Goal: Task Accomplishment & Management: Manage account settings

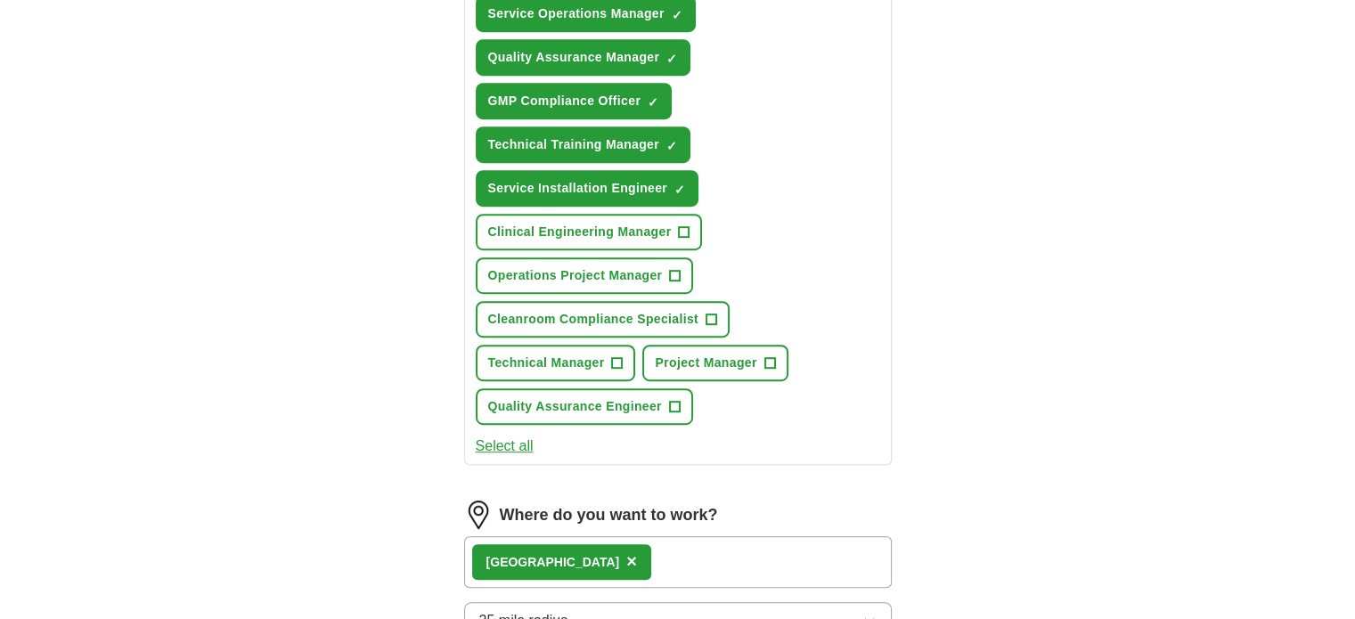
scroll to position [1450, 0]
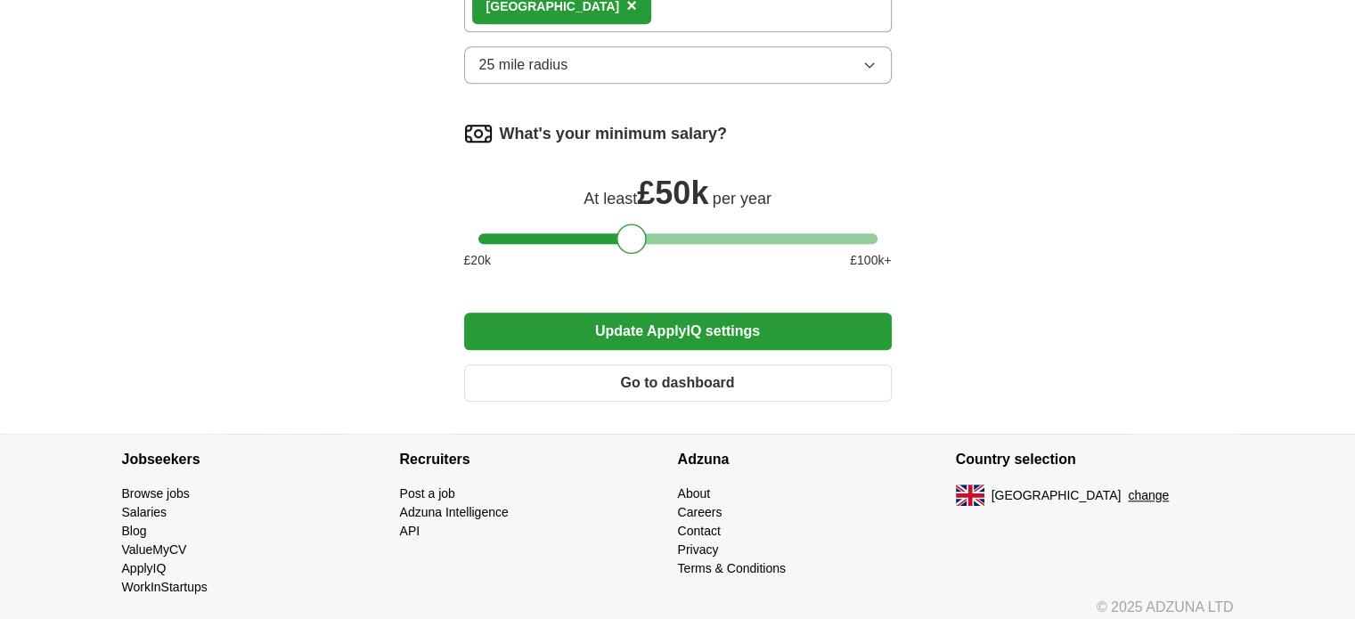
click at [691, 319] on button "Update ApplyIQ settings" at bounding box center [677, 331] width 427 height 37
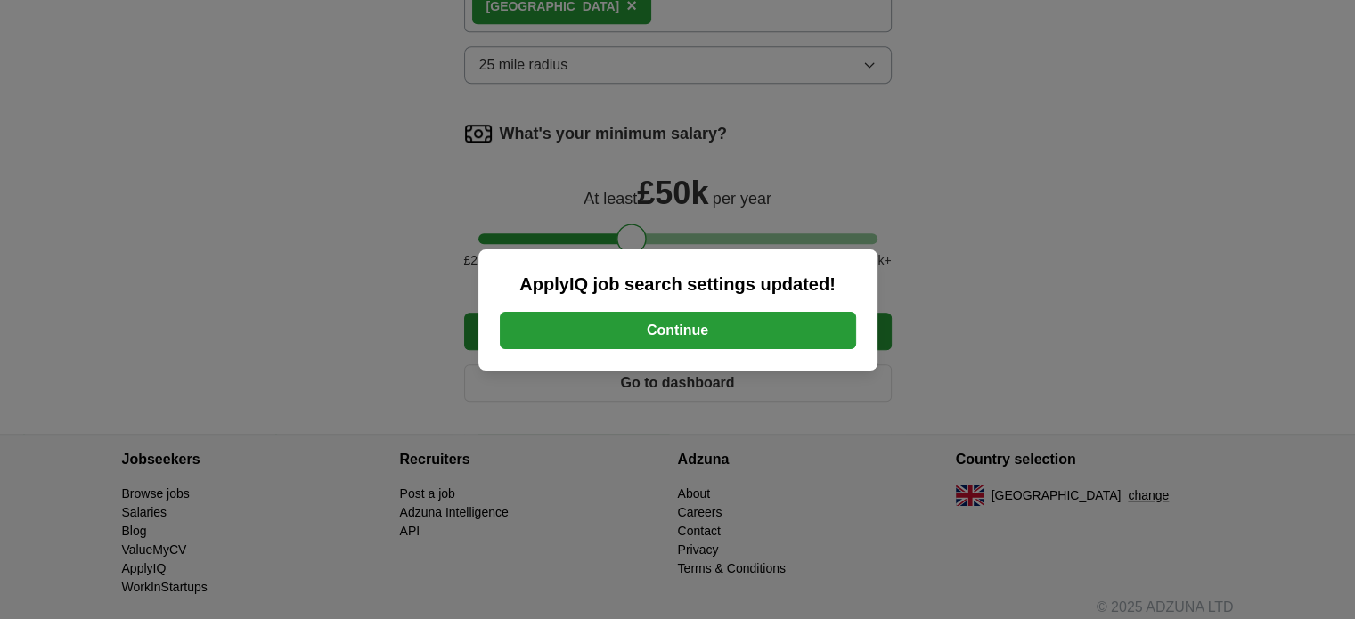
click at [695, 330] on button "Continue" at bounding box center [678, 330] width 356 height 37
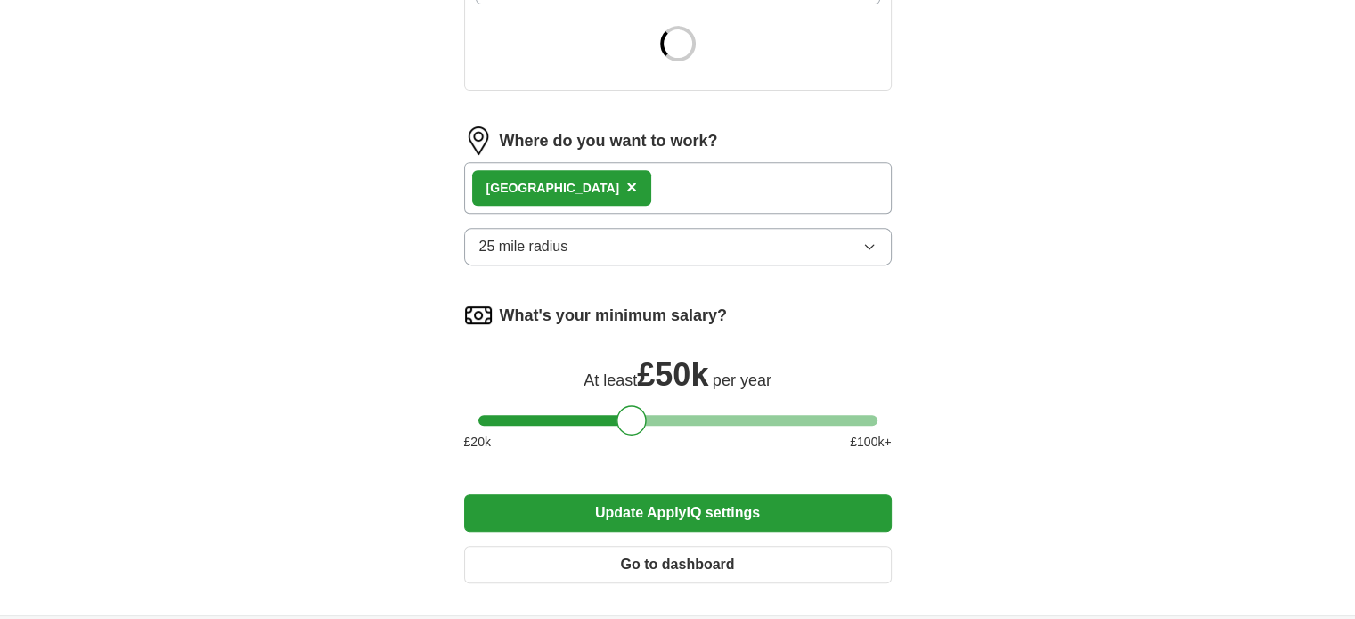
scroll to position [802, 0]
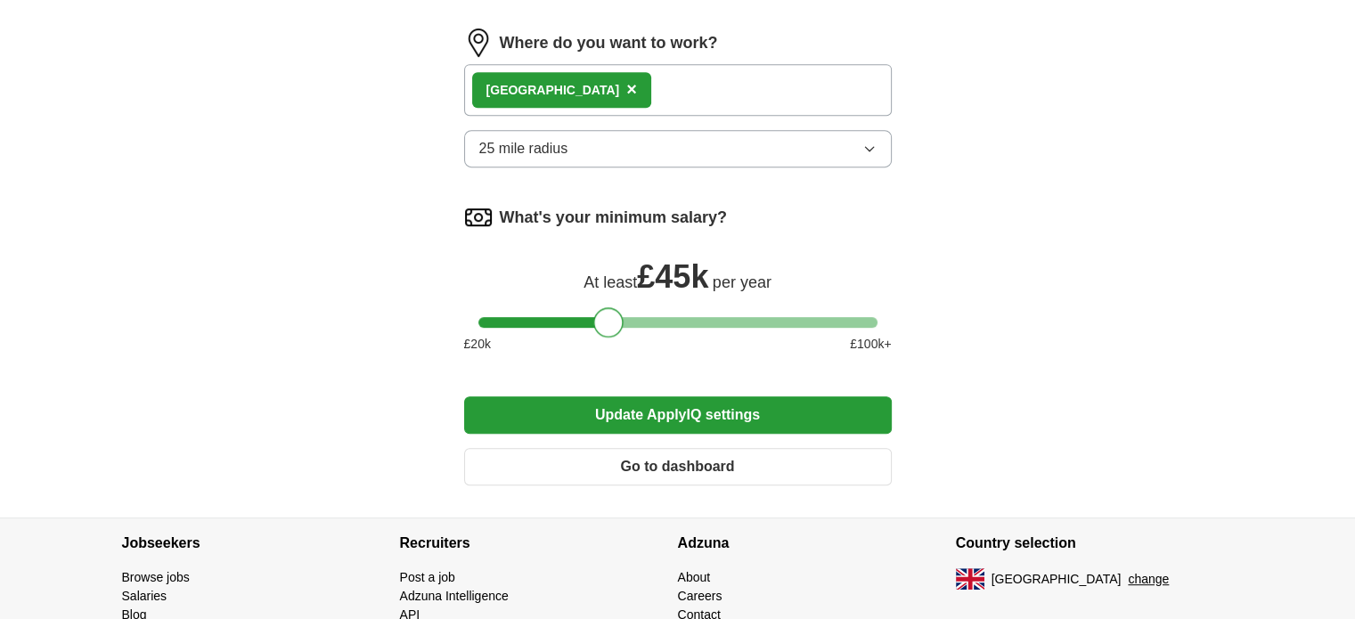
drag, startPoint x: 634, startPoint y: 316, endPoint x: 612, endPoint y: 316, distance: 22.3
click at [610, 315] on div at bounding box center [608, 322] width 30 height 30
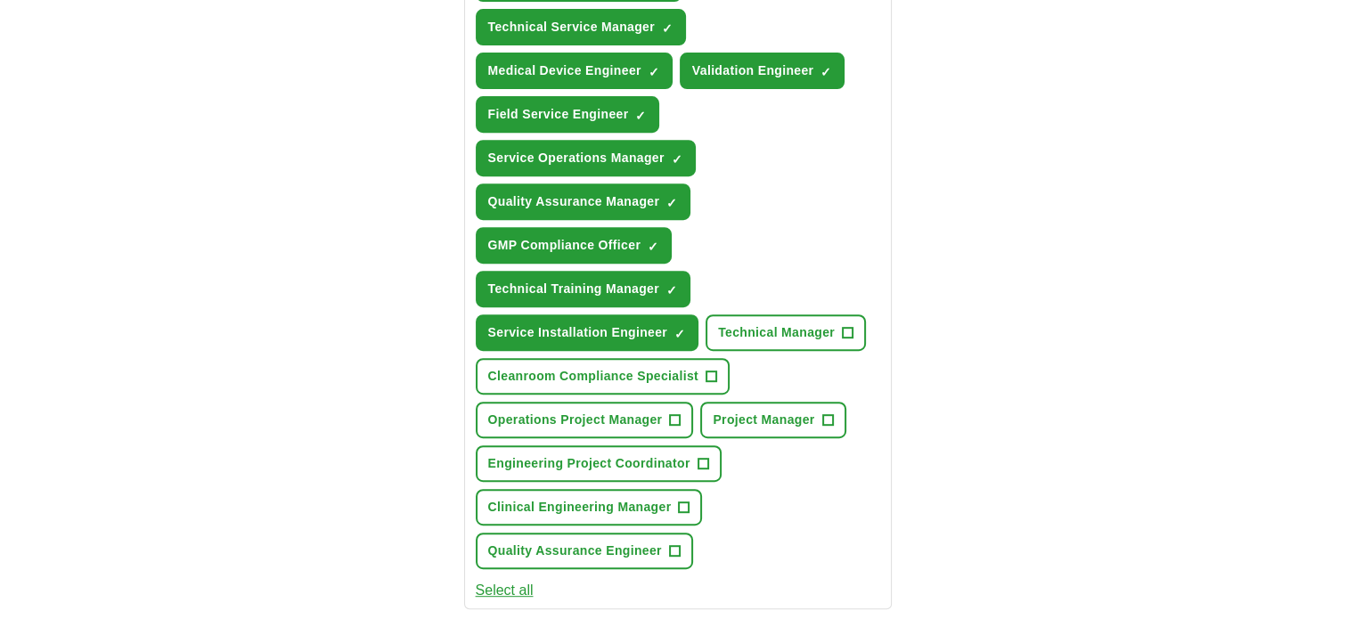
scroll to position [712, 0]
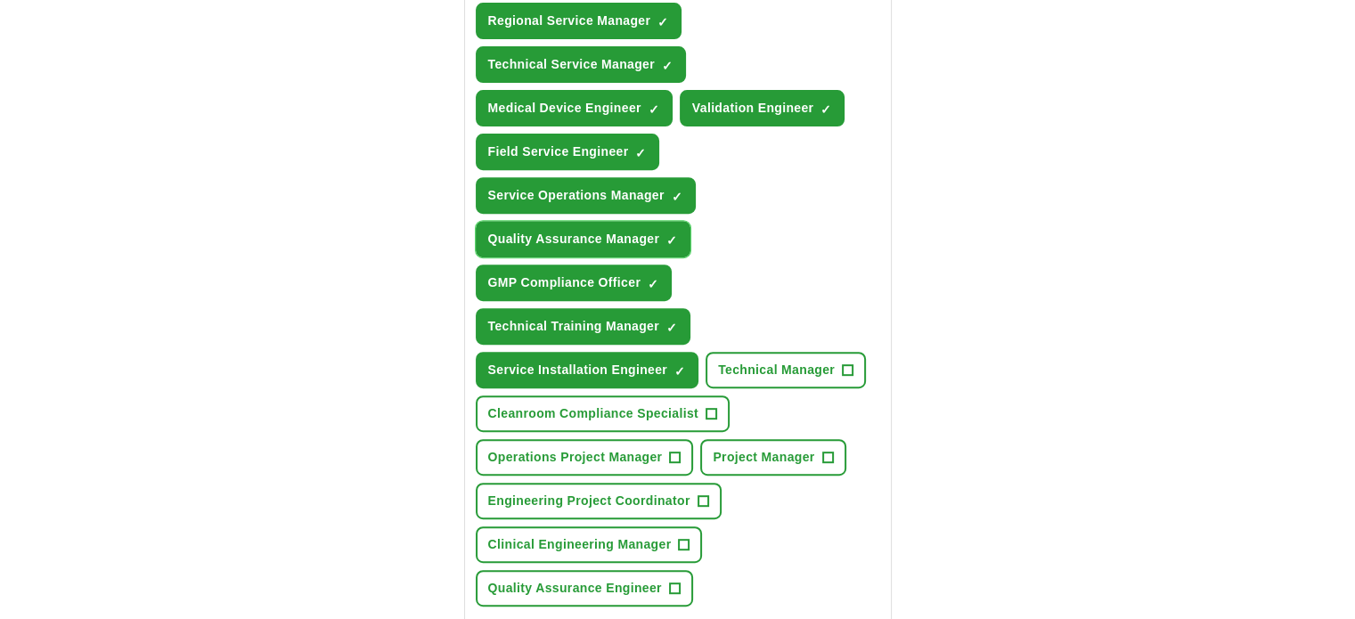
click at [677, 229] on button "Quality Assurance Manager ✓ ×" at bounding box center [584, 239] width 216 height 37
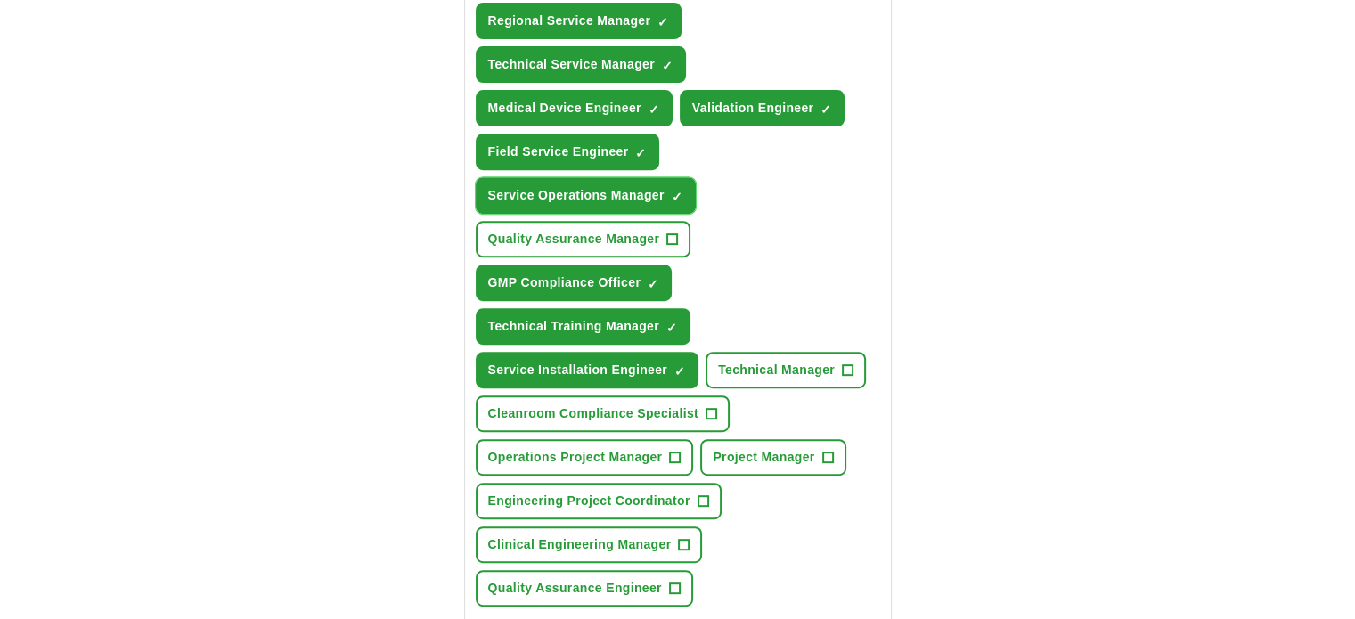
click at [0, 0] on span "×" at bounding box center [0, 0] width 0 height 0
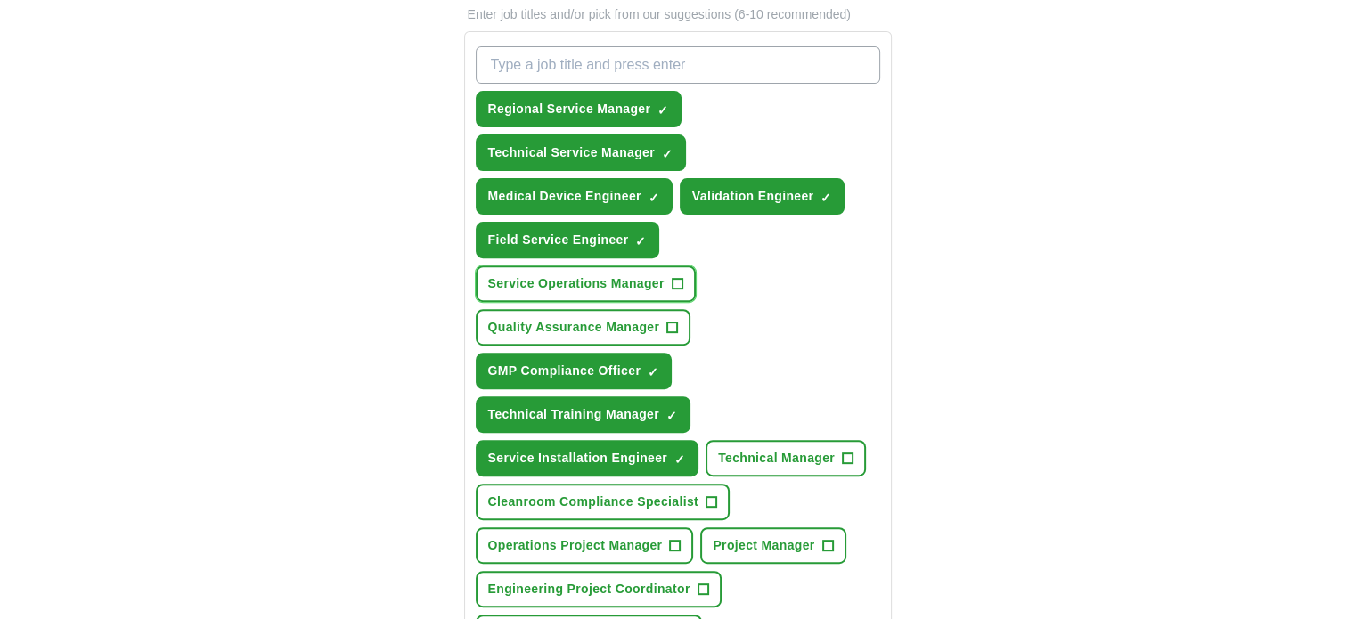
scroll to position [623, 0]
click at [0, 0] on span "×" at bounding box center [0, 0] width 0 height 0
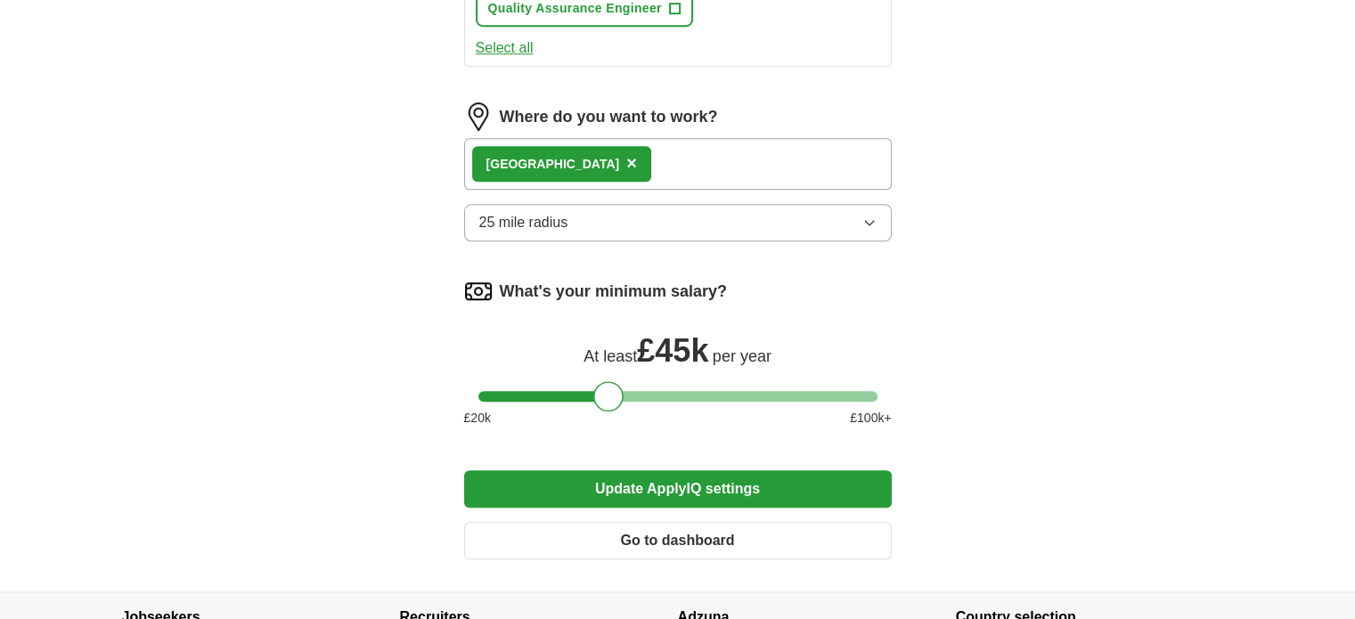
scroll to position [1336, 0]
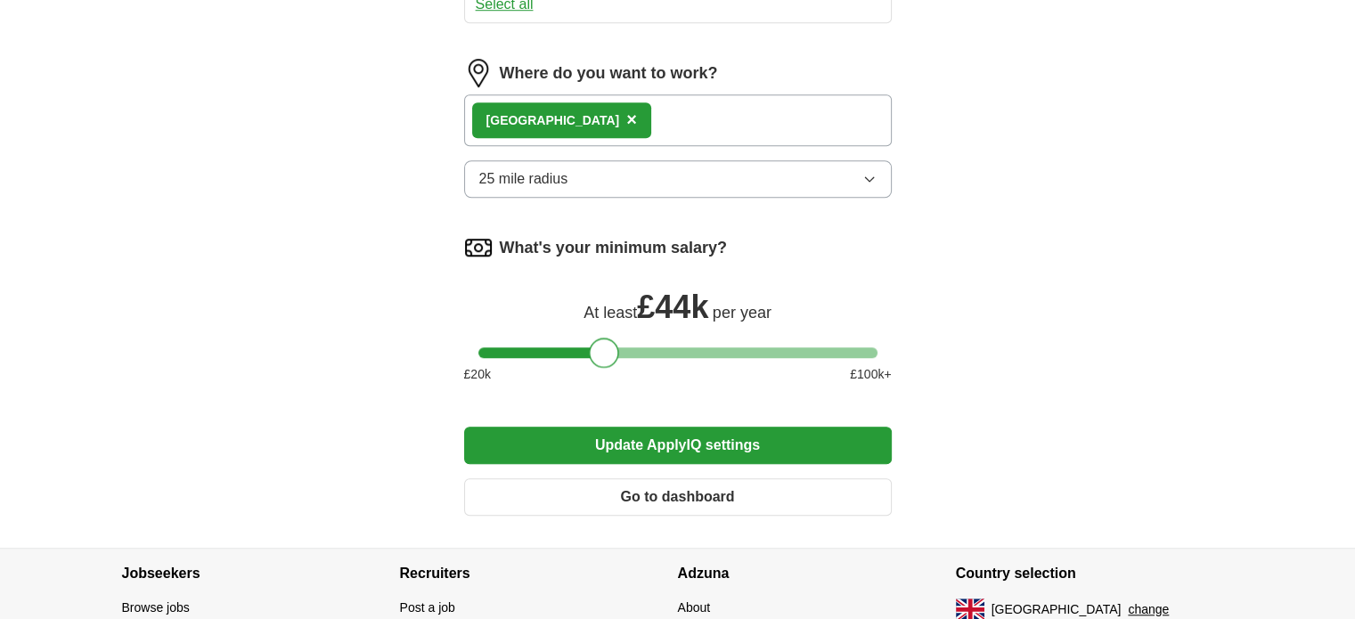
click at [604, 339] on div at bounding box center [604, 353] width 30 height 30
click at [662, 430] on button "Update ApplyIQ settings" at bounding box center [677, 445] width 427 height 37
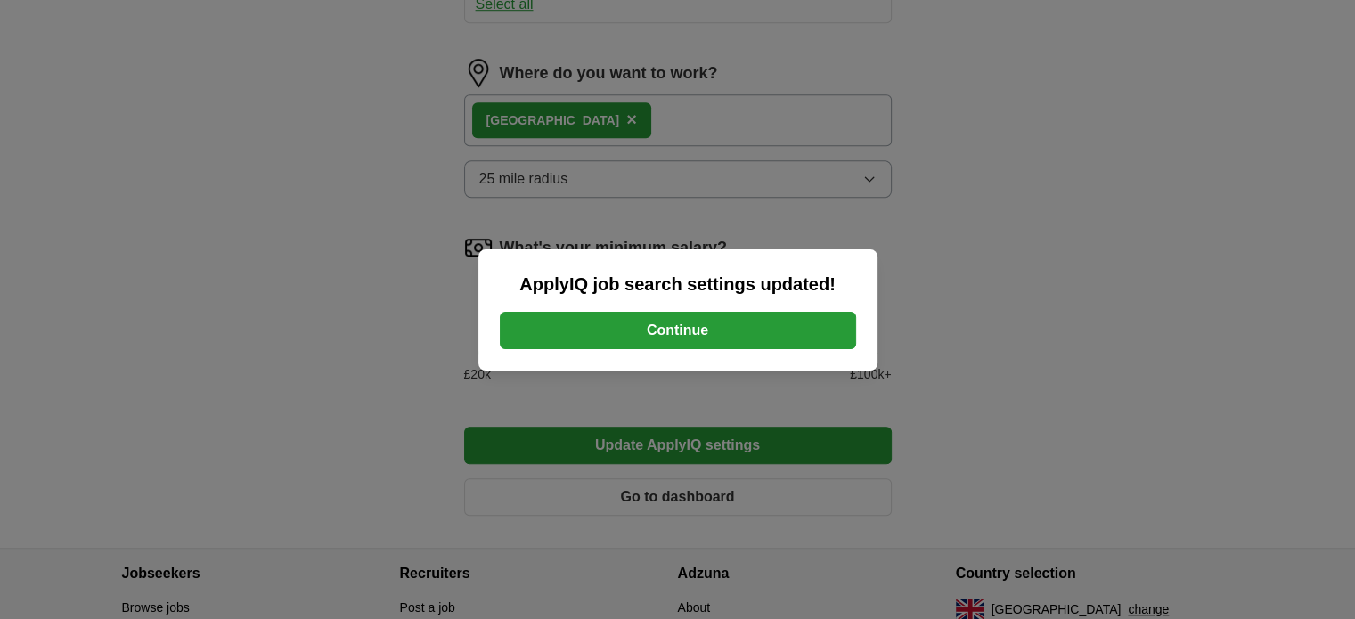
click at [689, 335] on button "Continue" at bounding box center [678, 330] width 356 height 37
